Goal: Check status: Check status

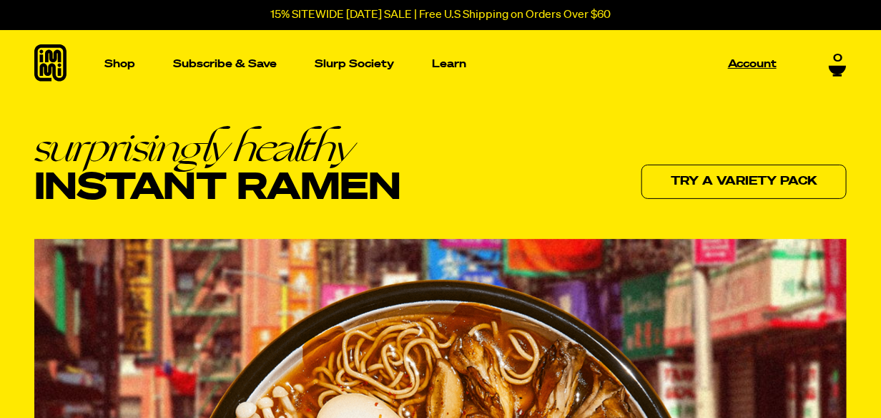
click at [745, 62] on p "Account" at bounding box center [752, 64] width 49 height 11
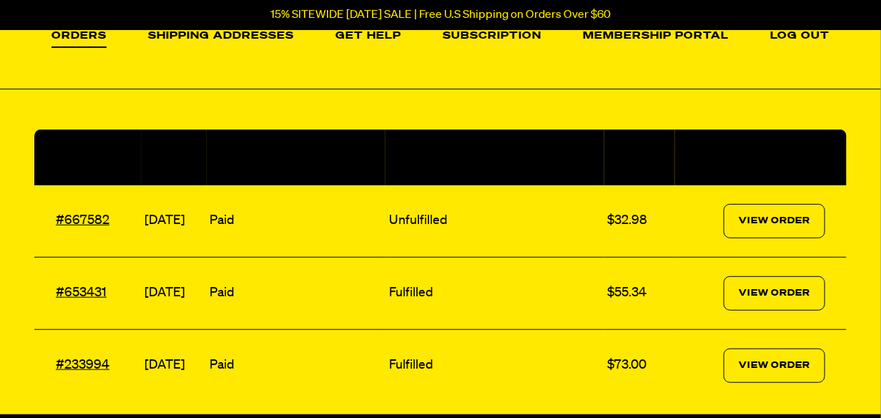
scroll to position [190, 0]
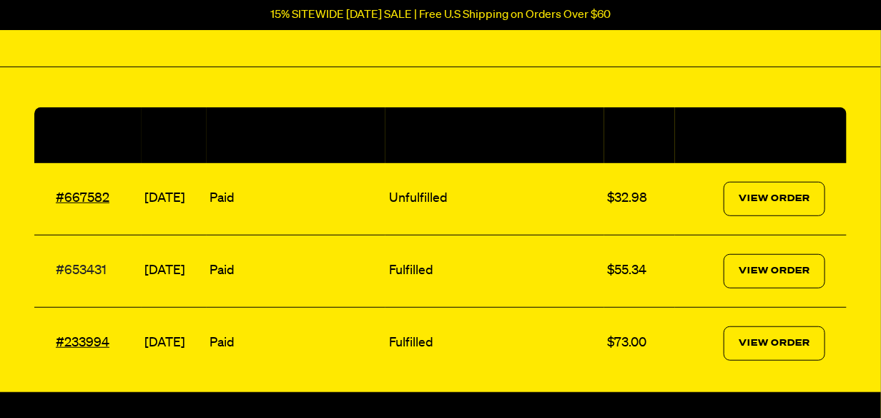
click at [92, 267] on link "#653431" at bounding box center [81, 270] width 51 height 13
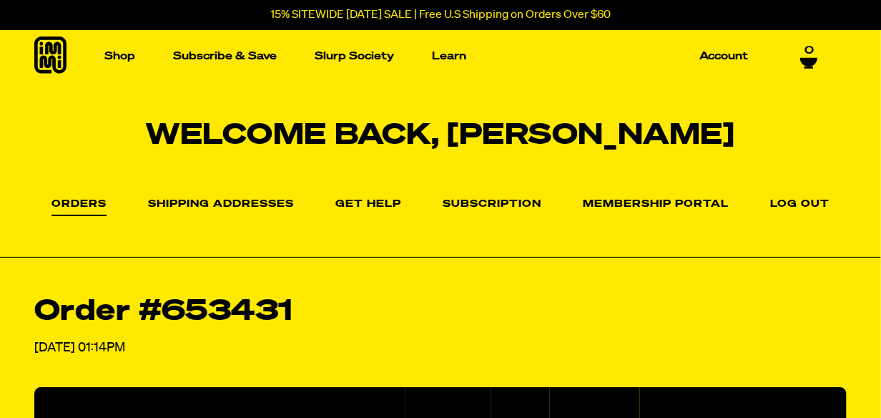
click at [78, 202] on link "Orders" at bounding box center [78, 207] width 55 height 17
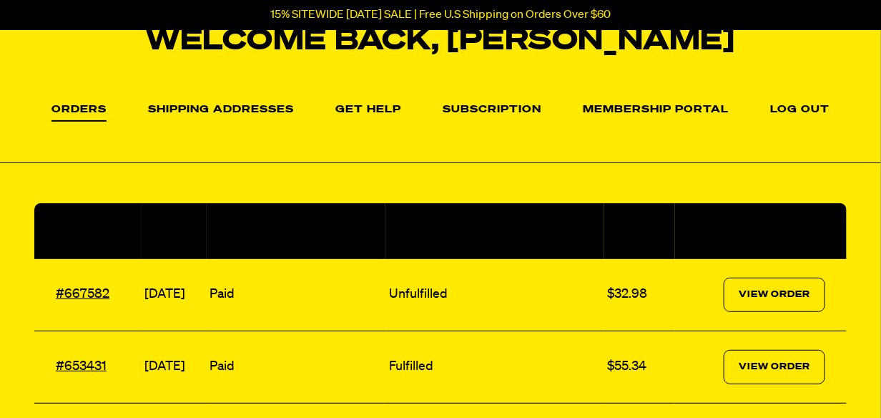
scroll to position [95, 0]
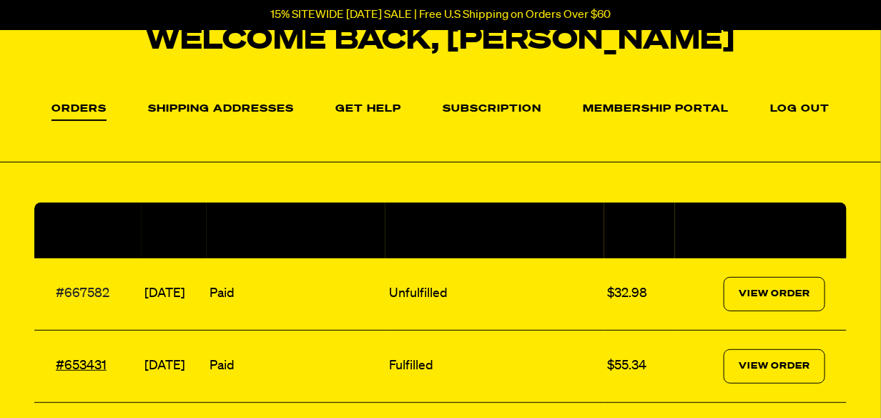
click at [79, 293] on link "#667582" at bounding box center [83, 293] width 54 height 13
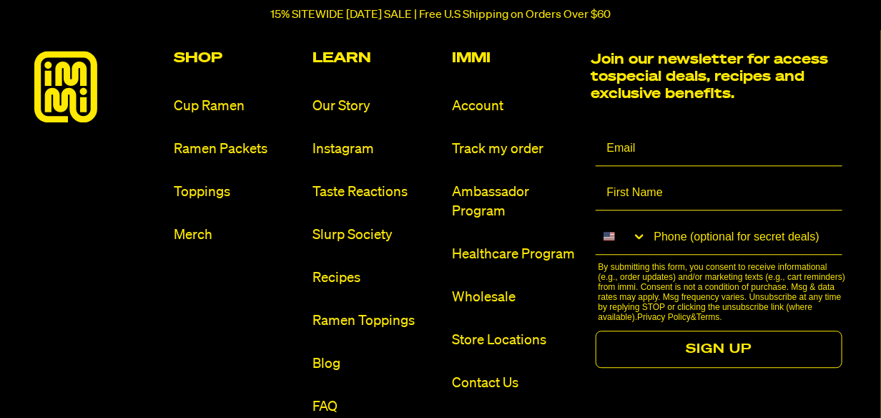
scroll to position [1144, 0]
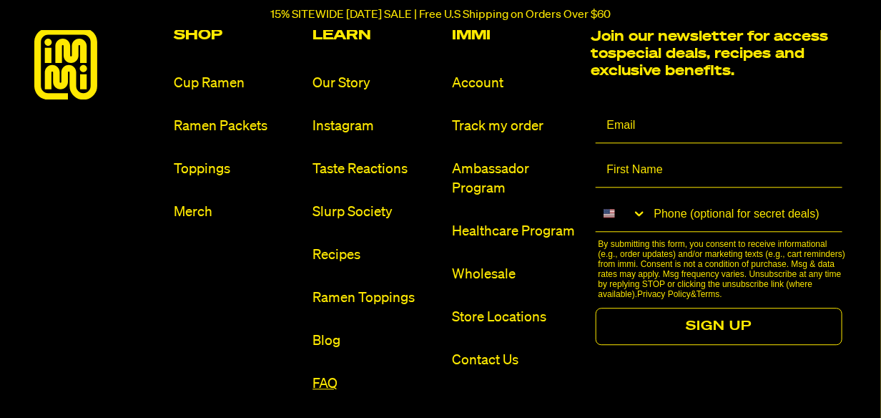
click at [327, 383] on link "FAQ" at bounding box center [377, 383] width 128 height 19
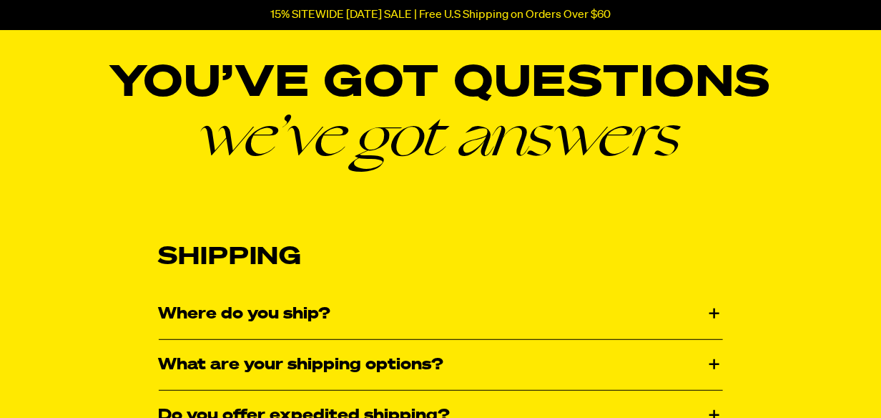
scroll to position [190, 0]
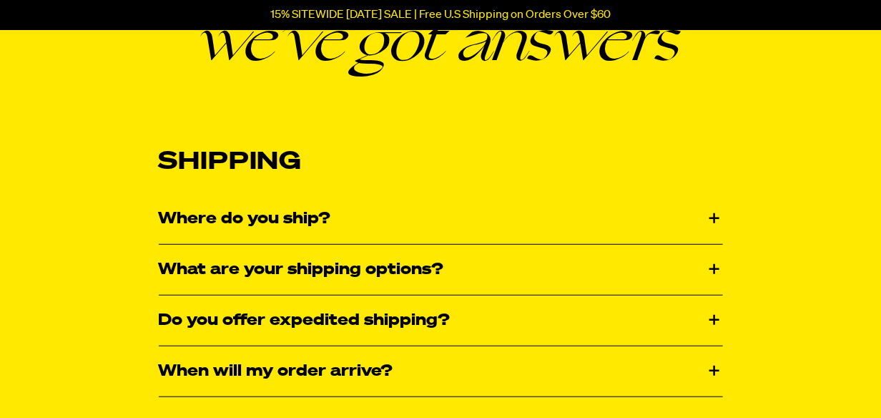
click at [717, 267] on div "What are your shipping options?" at bounding box center [441, 270] width 564 height 50
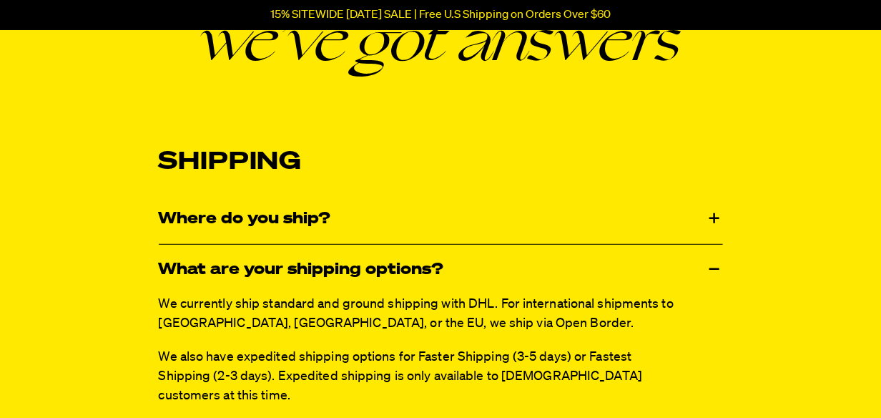
click at [714, 266] on div "What are your shipping options?" at bounding box center [441, 270] width 564 height 50
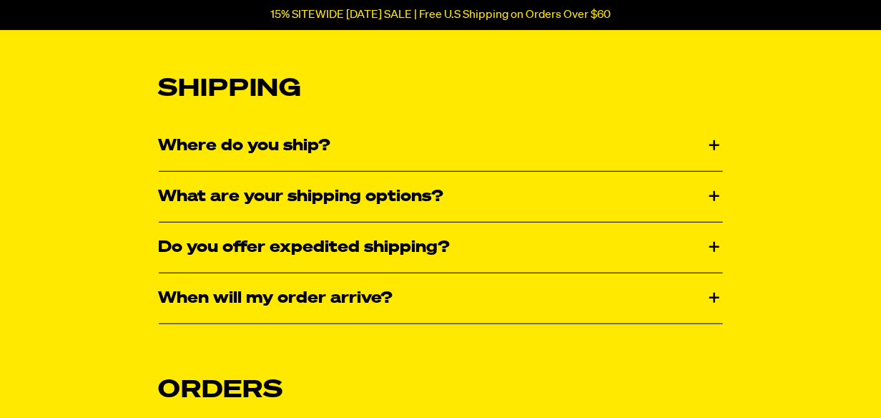
scroll to position [286, 0]
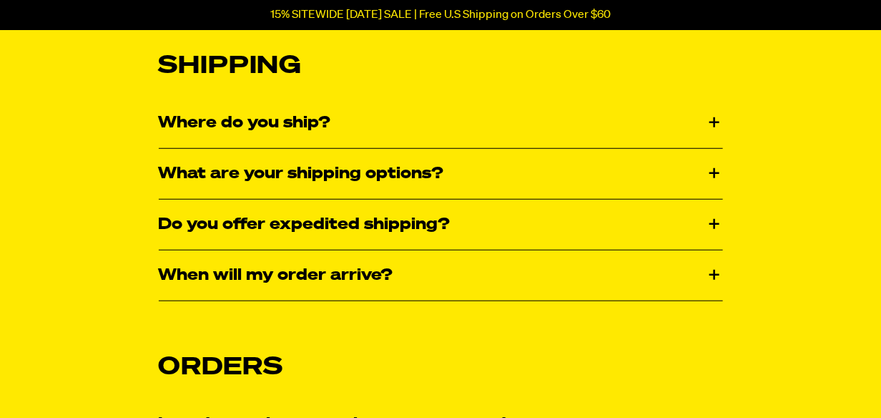
click at [712, 271] on div "When will my order arrive?" at bounding box center [441, 275] width 564 height 50
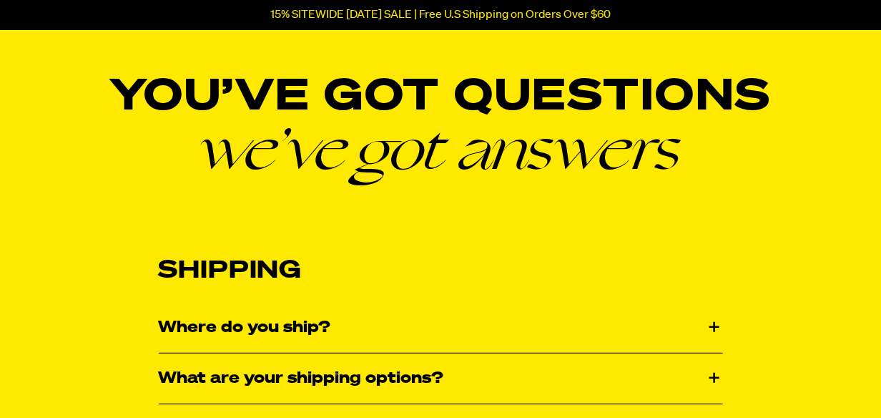
scroll to position [0, 0]
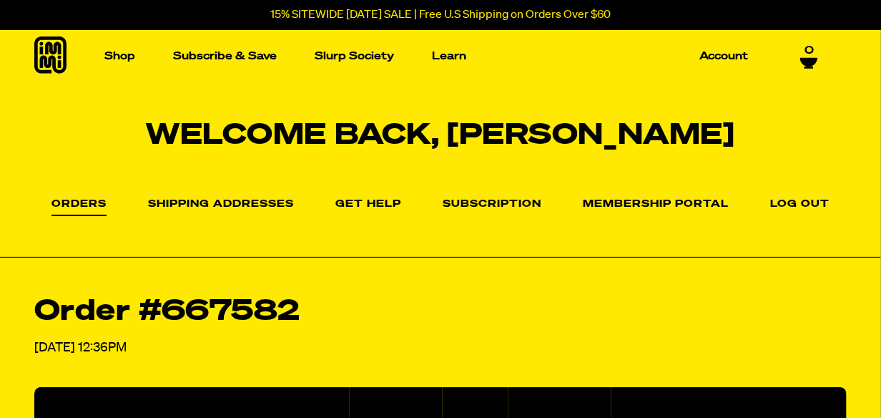
click at [99, 202] on link "Orders" at bounding box center [78, 207] width 55 height 17
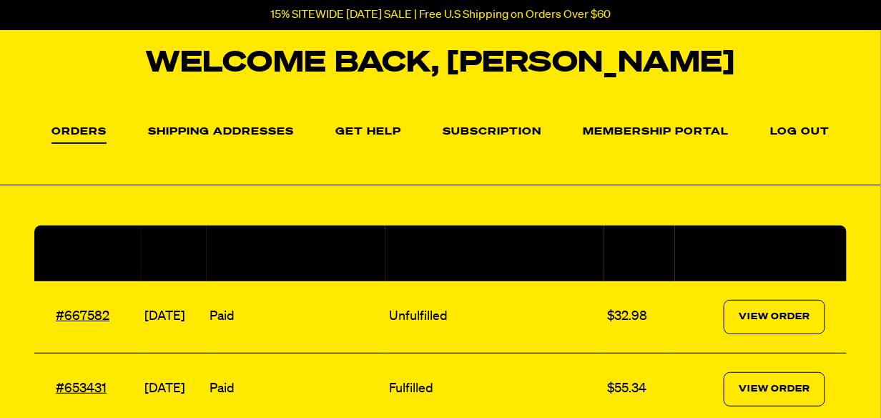
scroll to position [95, 0]
